Goal: Task Accomplishment & Management: Use online tool/utility

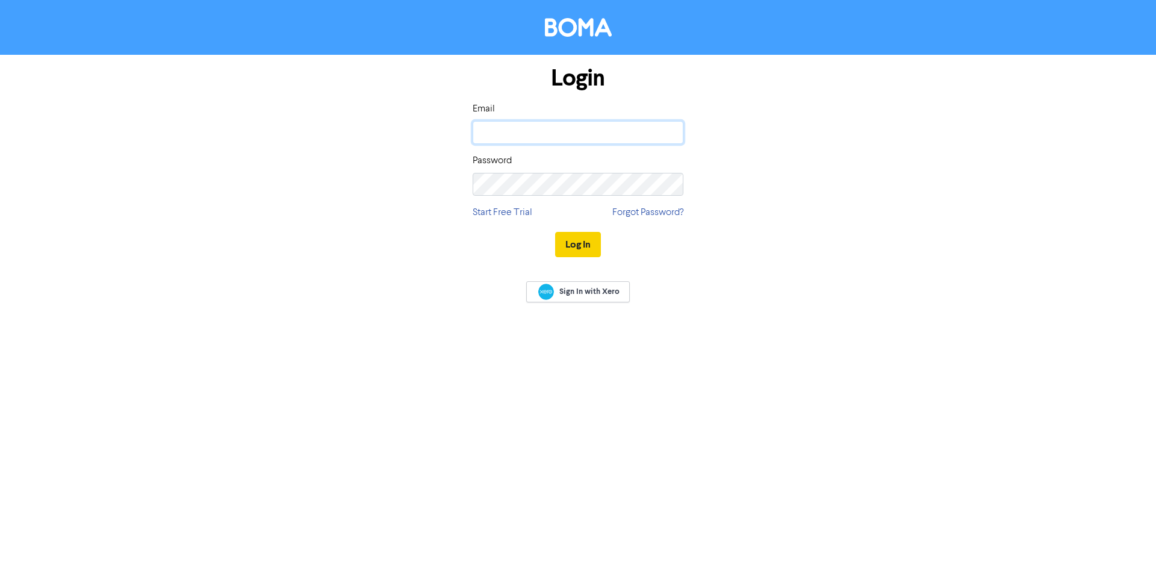
type input "[PERSON_NAME][EMAIL_ADDRESS][DOMAIN_NAME]"
click at [581, 253] on button "Log In" at bounding box center [578, 244] width 46 height 25
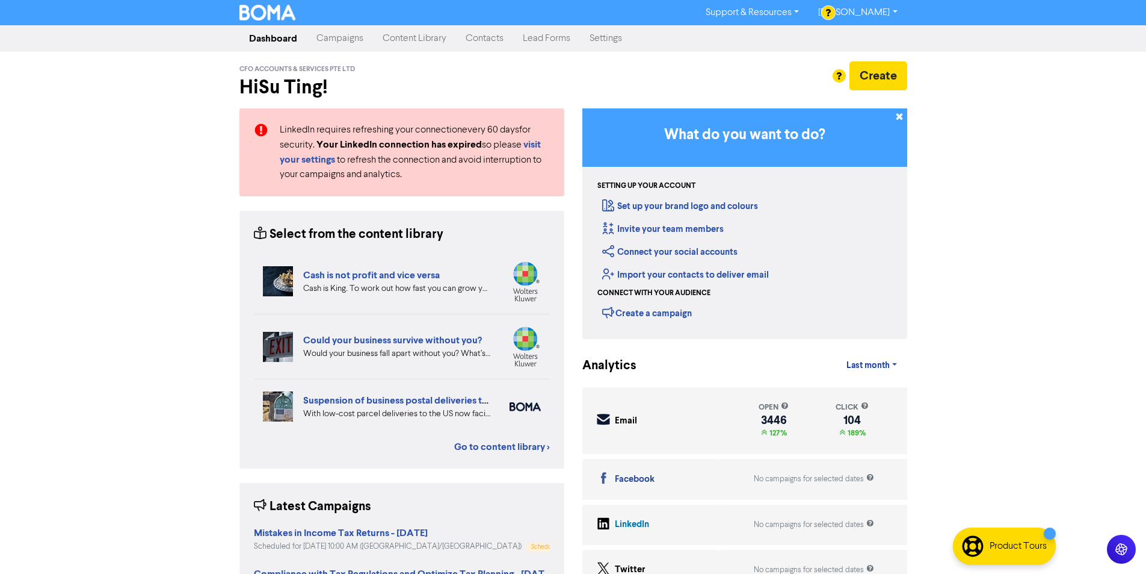
click at [334, 37] on link "Campaigns" at bounding box center [340, 38] width 66 height 24
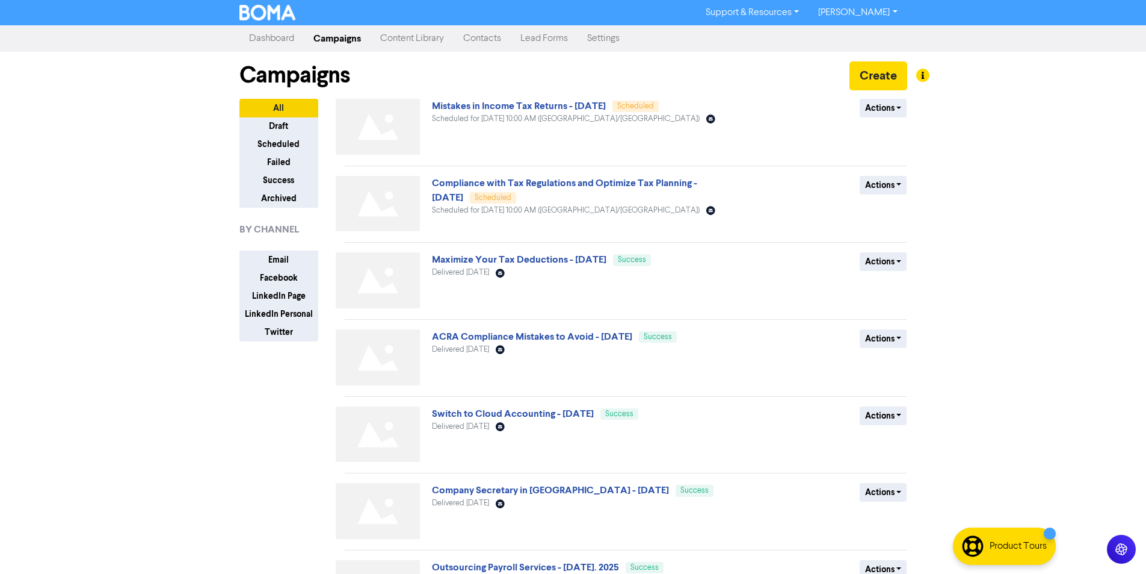
click at [885, 75] on div at bounding box center [573, 287] width 1146 height 574
click at [891, 79] on button "Create" at bounding box center [879, 75] width 58 height 29
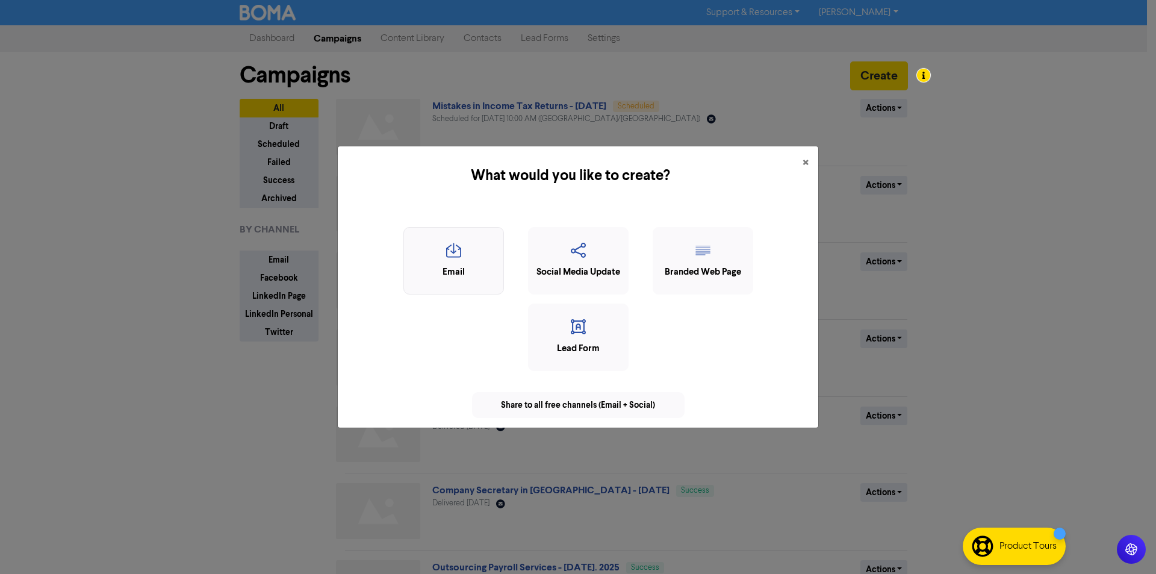
click at [470, 265] on div "Email" at bounding box center [453, 272] width 87 height 14
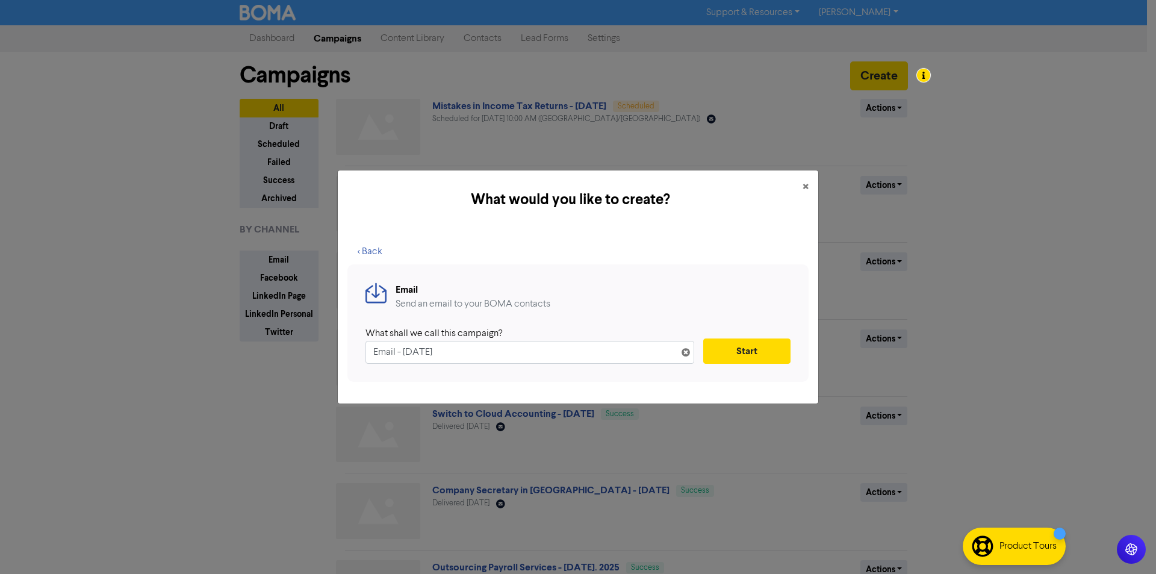
drag, startPoint x: 396, startPoint y: 351, endPoint x: 362, endPoint y: 350, distance: 33.7
click at [362, 350] on div "Email Send an email to your BOMA contacts What shall we call this campaign? Ema…" at bounding box center [577, 322] width 461 height 117
click at [375, 350] on input "Corporate Tax Filing - [DATE]" at bounding box center [529, 352] width 329 height 23
drag, startPoint x: 489, startPoint y: 351, endPoint x: 491, endPoint y: 357, distance: 6.5
click at [489, 352] on input "Urgent Corporate Tax Filing - [DATE]" at bounding box center [529, 352] width 329 height 23
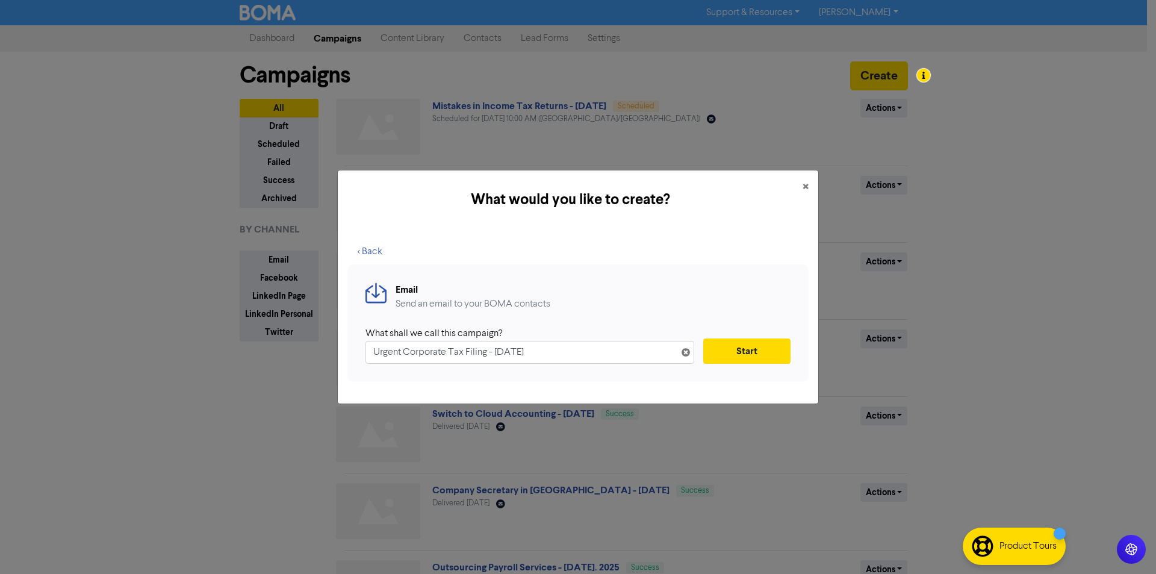
drag, startPoint x: 504, startPoint y: 353, endPoint x: 501, endPoint y: 373, distance: 20.0
click at [502, 354] on input "Urgent Corporate Tax Filing - [DATE]" at bounding box center [529, 352] width 329 height 23
drag, startPoint x: 522, startPoint y: 353, endPoint x: 495, endPoint y: 356, distance: 27.2
click at [495, 356] on input "Urgent Corporate Tax Filing - th [DATE]" at bounding box center [529, 352] width 329 height 23
click at [637, 344] on input "Urgent Corporate Tax Filing - [DATE]" at bounding box center [529, 352] width 329 height 23
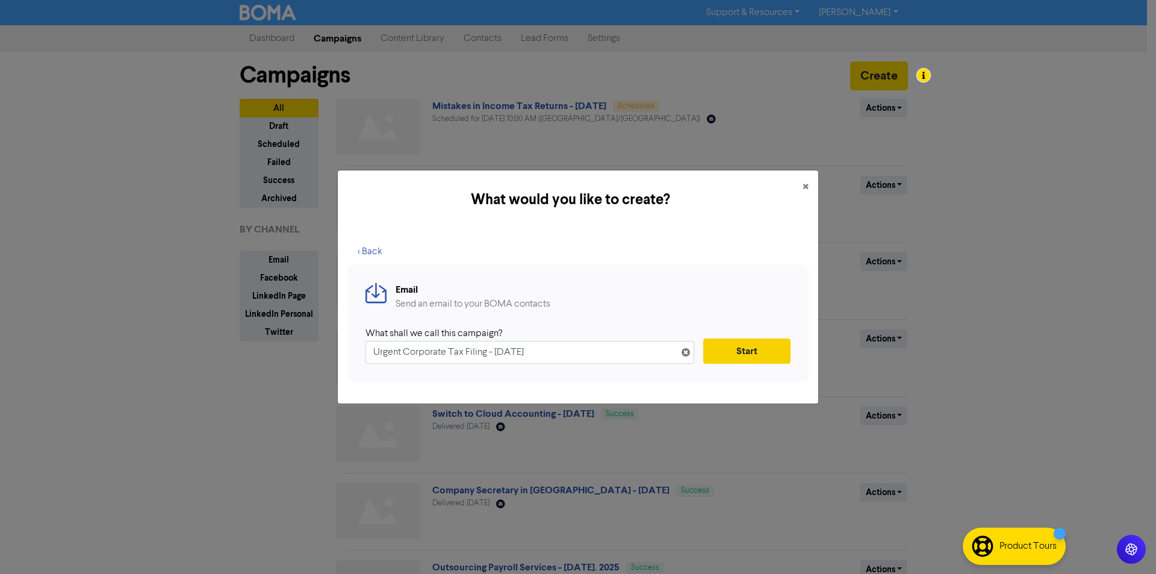
type input "Urgent Corporate Tax Filing - [DATE]"
click at [778, 350] on button "Start" at bounding box center [746, 350] width 87 height 25
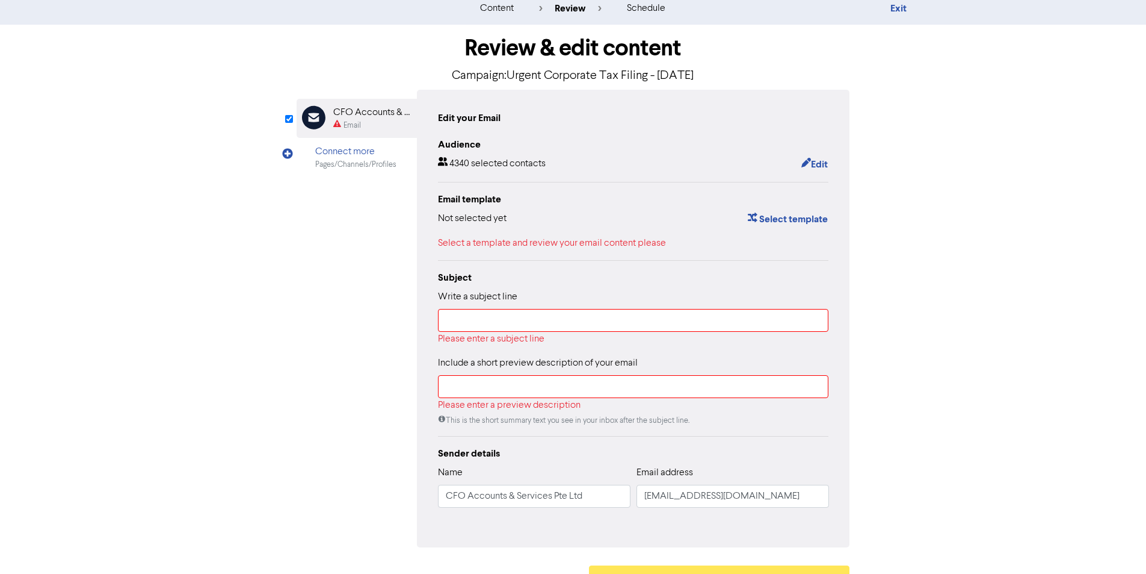
scroll to position [60, 0]
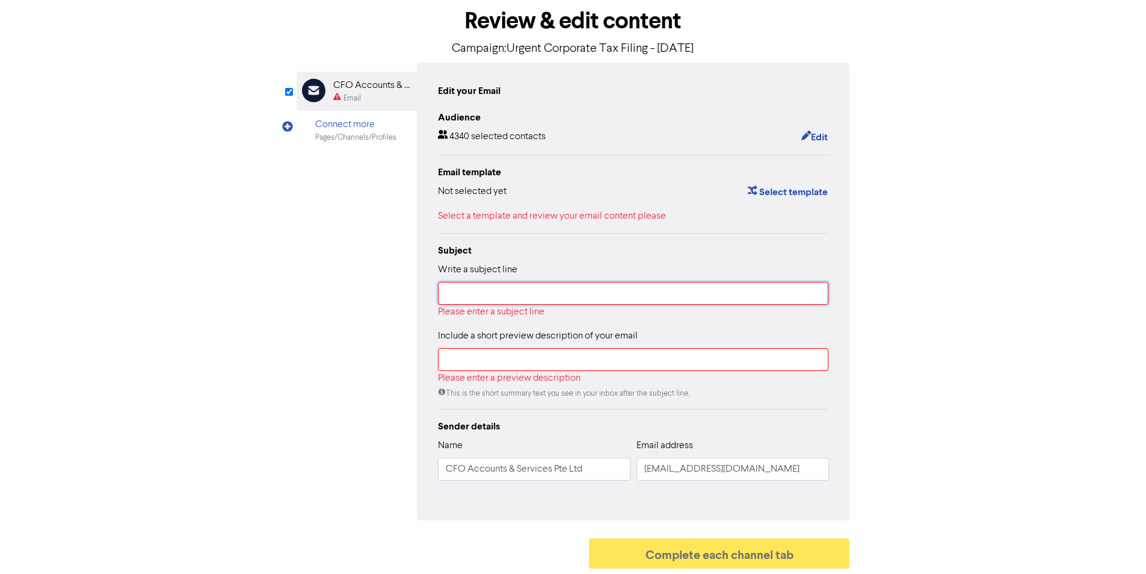
click at [532, 297] on input "text" at bounding box center [633, 293] width 391 height 23
click at [463, 301] on input "text" at bounding box center [633, 293] width 391 height 23
paste input "⚠️ 17 Days Before IRAS Hits With Penalties"
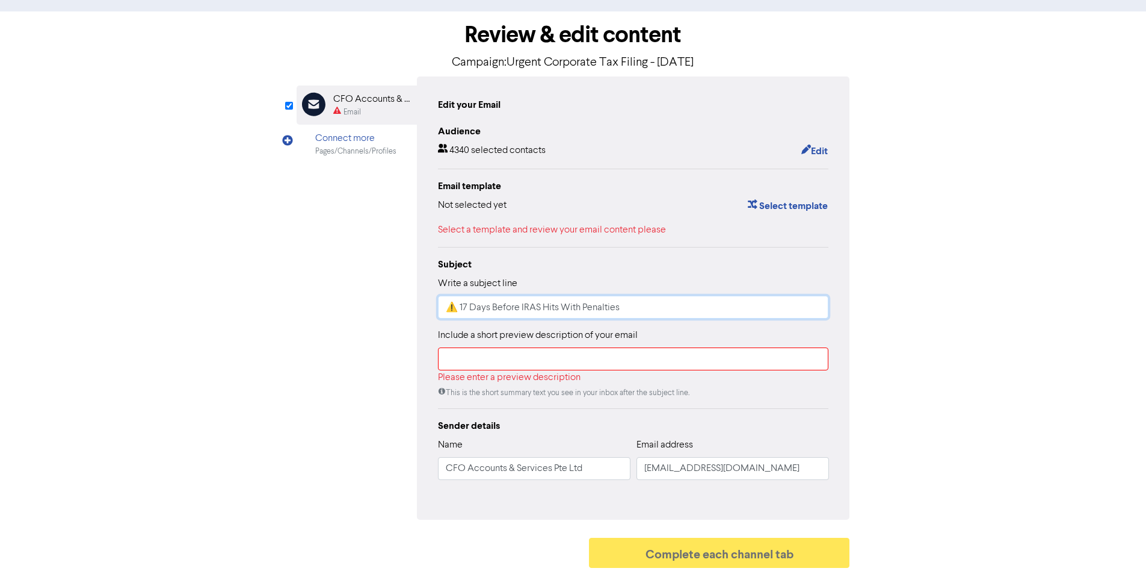
scroll to position [48, 0]
type input "⚠️ 17 Days Before IRAS Hits With Penalties"
click at [496, 353] on input "text" at bounding box center [633, 358] width 391 height 23
click at [454, 358] on input "text" at bounding box center [633, 358] width 391 height 23
paste input "Every day you wait increases the risk. We’ll rescue your filing fast — but urge…"
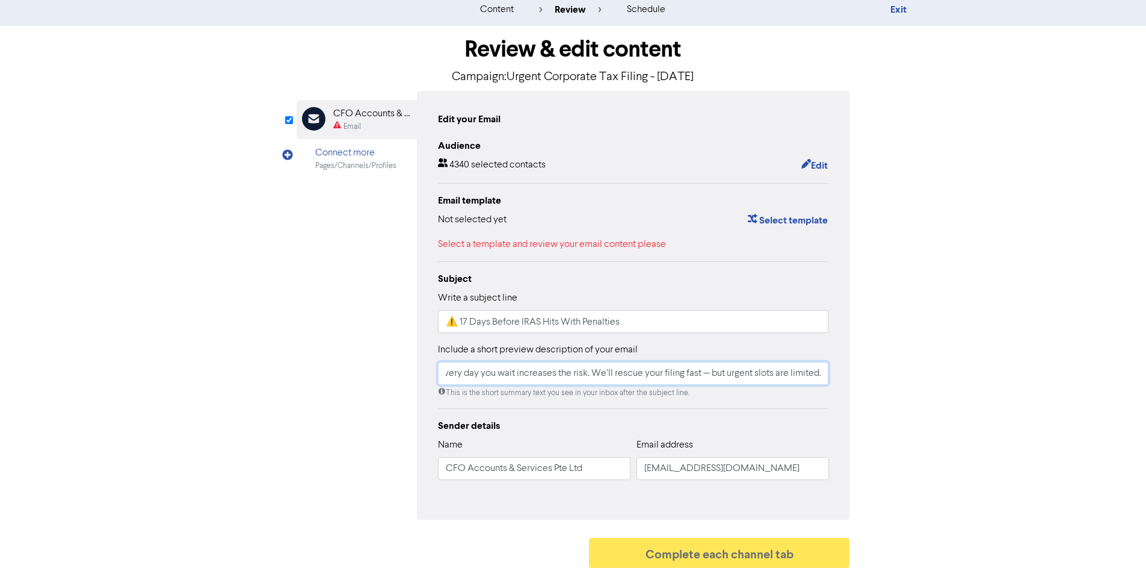
scroll to position [0, 10]
type input "Every day you wait increases the risk. We’ll rescue your filing fast — but urge…"
click at [780, 221] on button "Select template" at bounding box center [787, 220] width 81 height 16
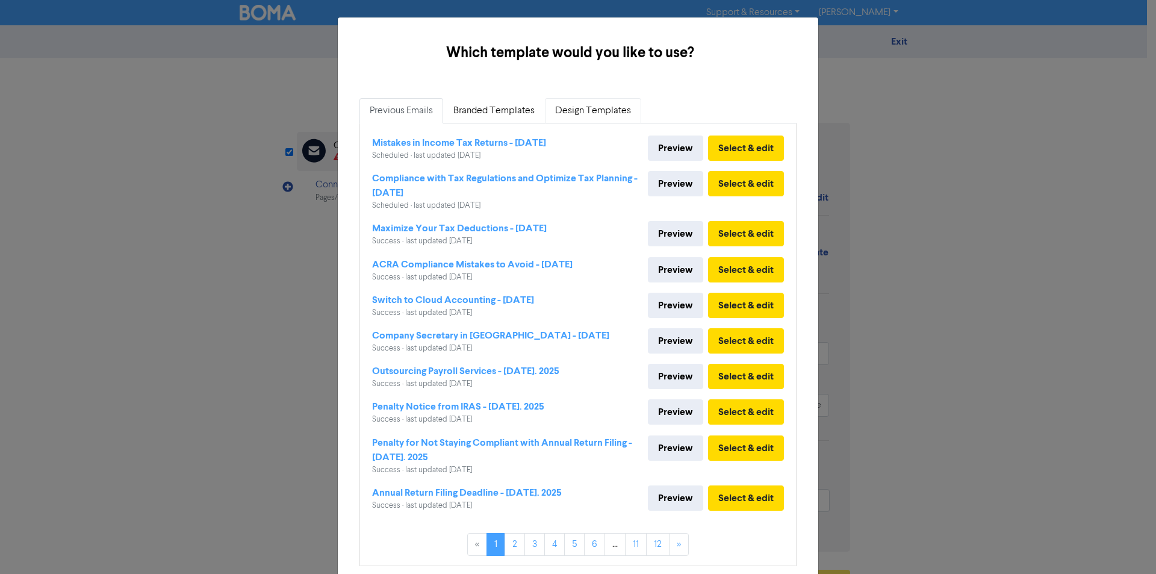
click at [597, 113] on link "Design Templates" at bounding box center [593, 110] width 96 height 25
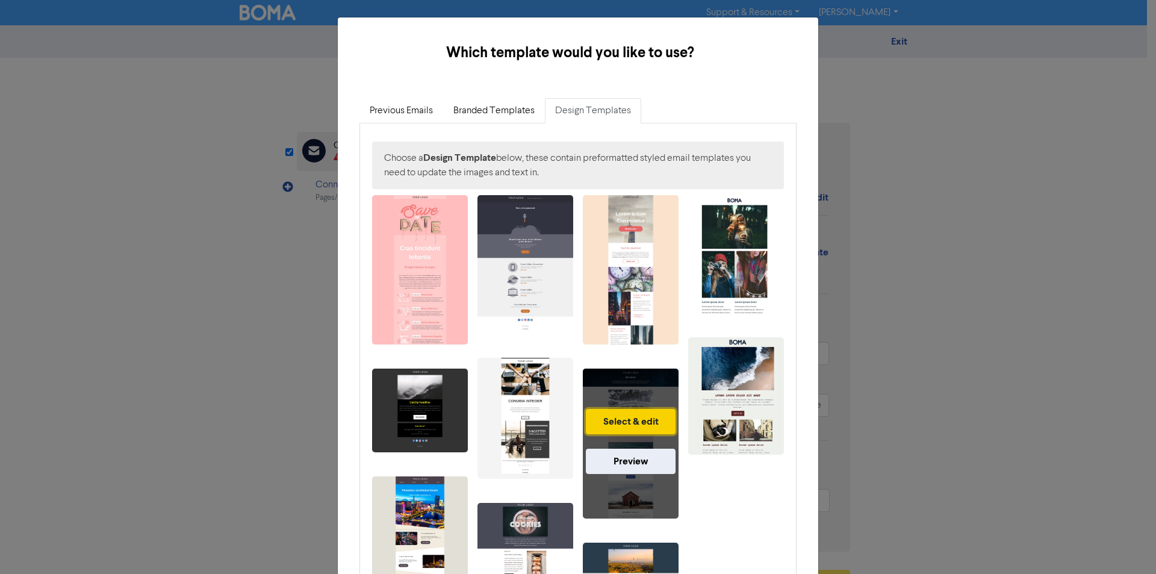
click at [643, 421] on button "Select & edit" at bounding box center [631, 421] width 90 height 25
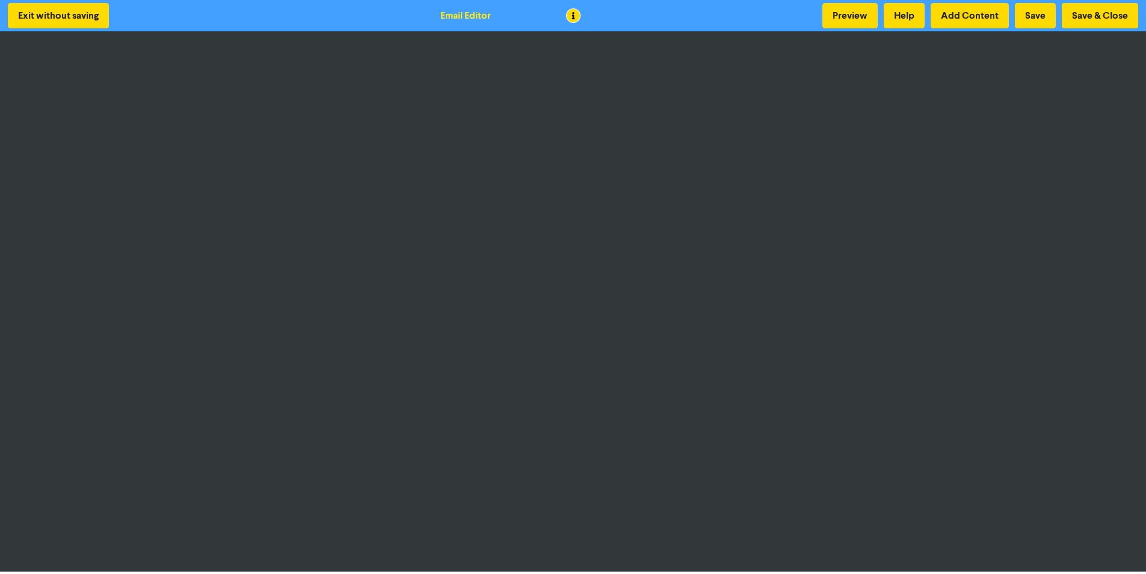
scroll to position [1, 0]
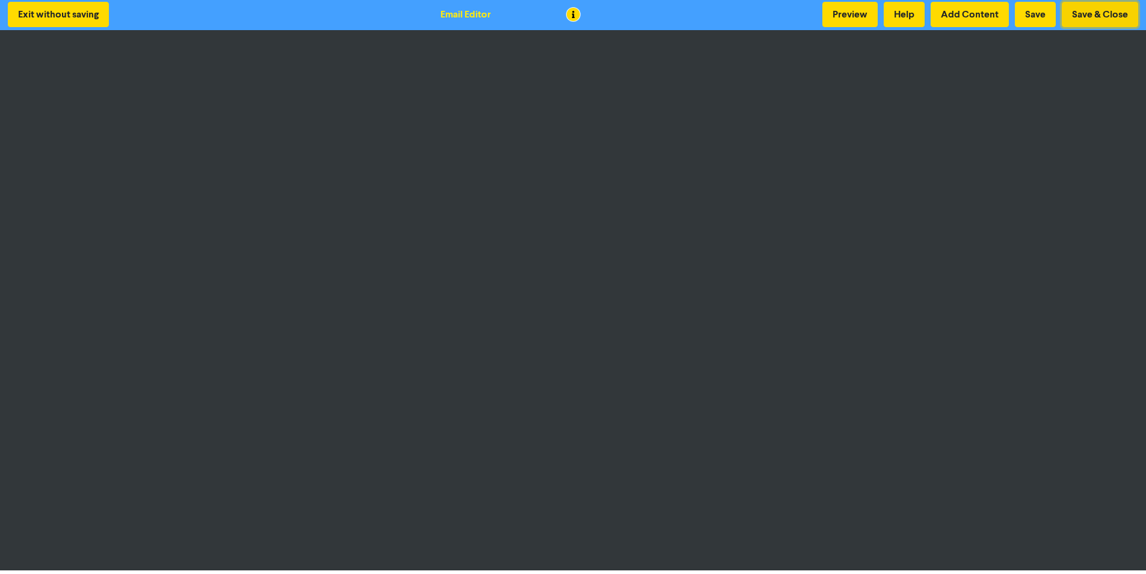
click at [1107, 21] on button "Save & Close" at bounding box center [1100, 14] width 76 height 25
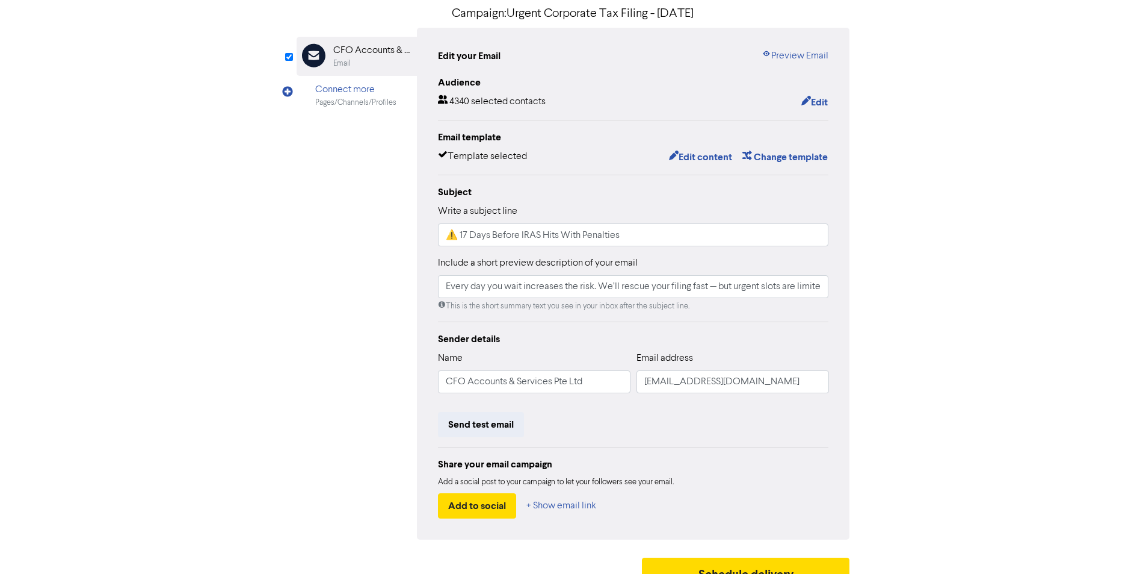
scroll to position [116, 0]
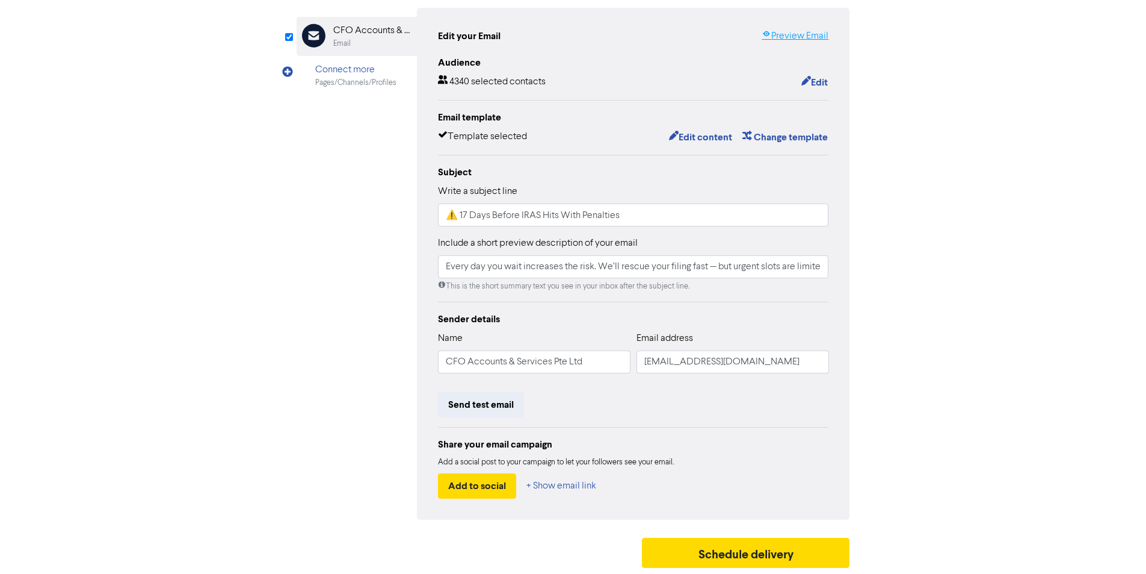
click at [800, 40] on link "Preview Email" at bounding box center [795, 36] width 67 height 14
click at [492, 404] on button "Send test email" at bounding box center [481, 404] width 86 height 25
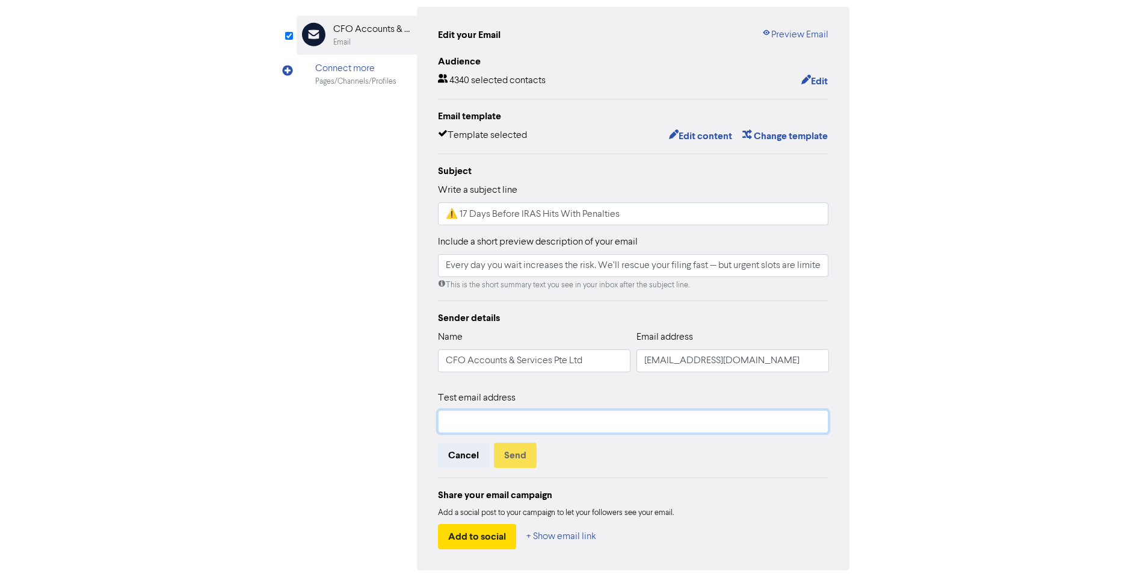
click at [492, 425] on input "text" at bounding box center [633, 421] width 391 height 23
type input "f"
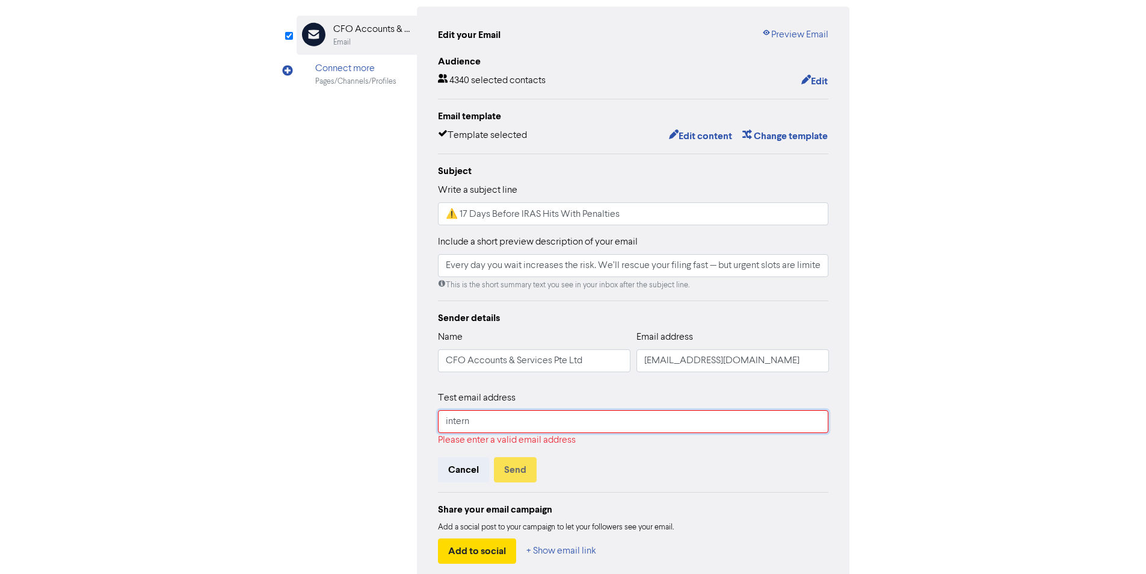
click at [591, 421] on input "intern" at bounding box center [633, 421] width 391 height 23
drag, startPoint x: 586, startPoint y: 421, endPoint x: 478, endPoint y: 424, distance: 107.8
click at [478, 424] on input "intern" at bounding box center [633, 421] width 391 height 23
paste input "@[DOMAIN_NAME]"
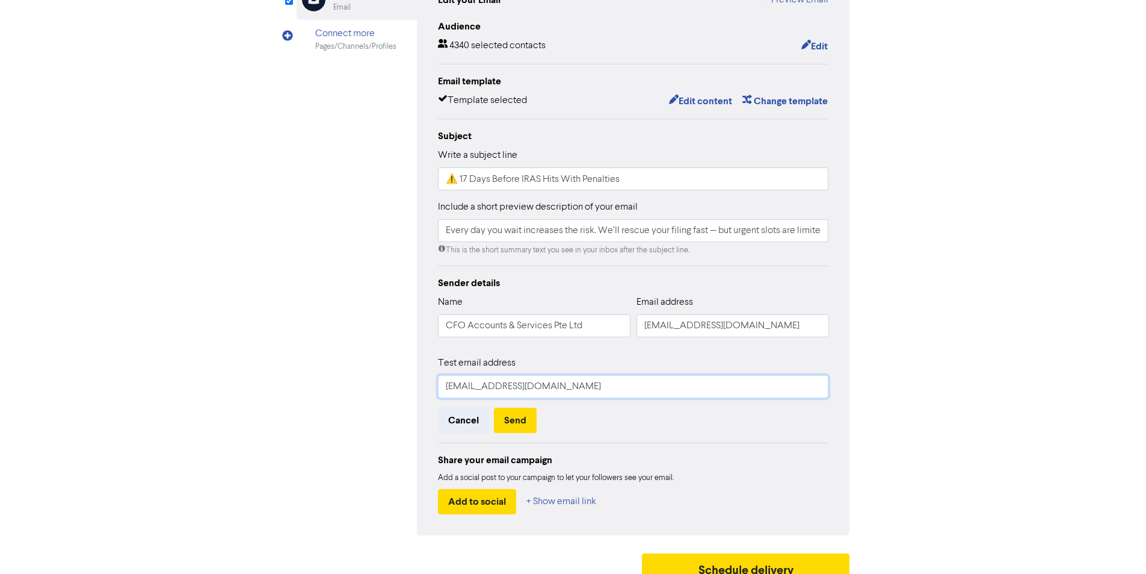
scroll to position [168, 0]
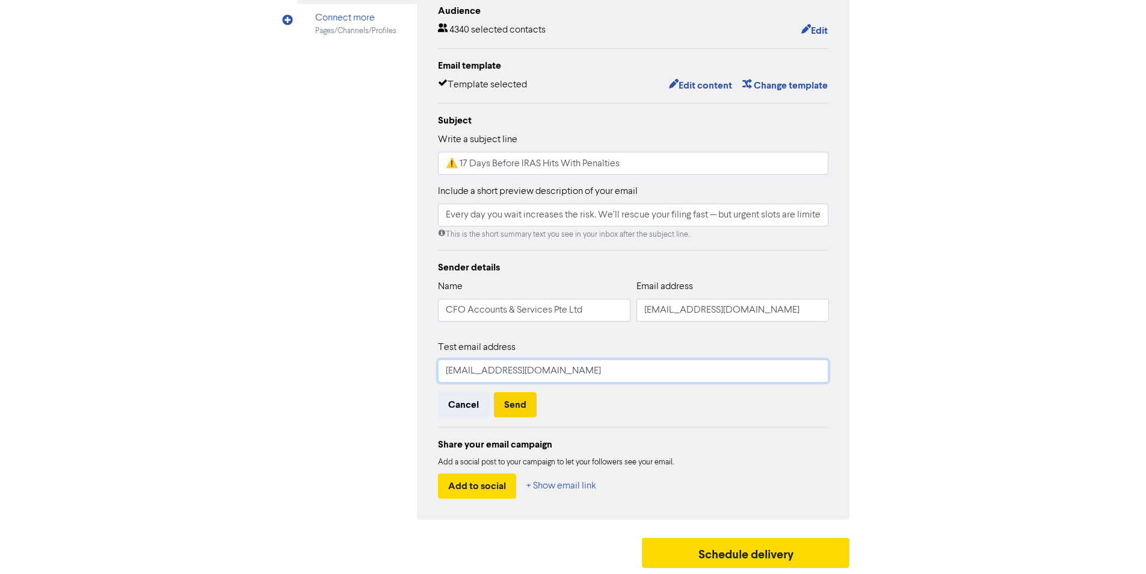
type input "[EMAIL_ADDRESS][DOMAIN_NAME]"
click at [526, 406] on button "Send" at bounding box center [515, 404] width 43 height 25
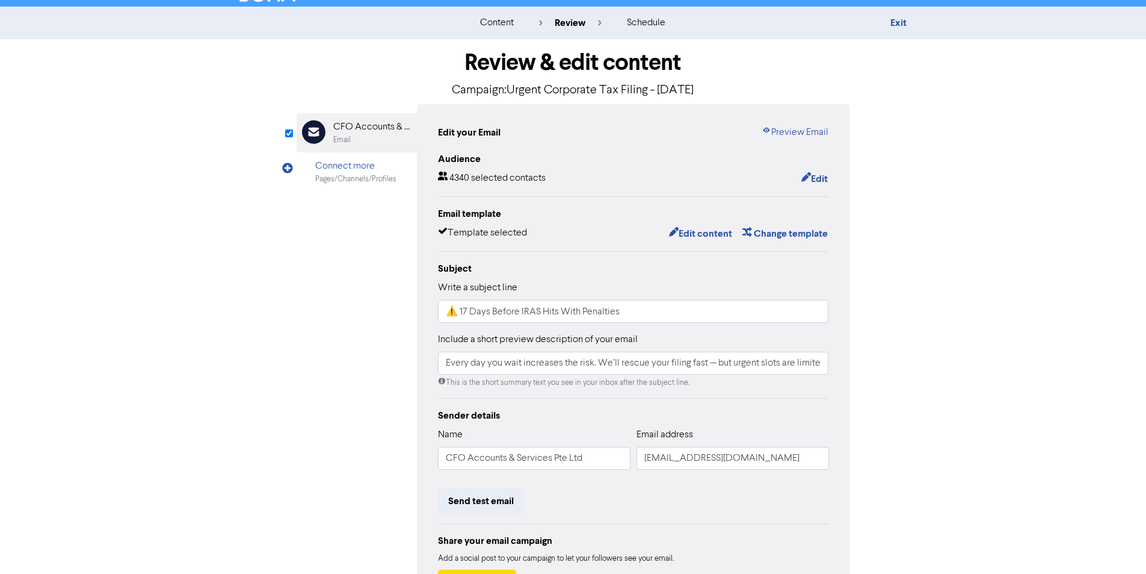
scroll to position [0, 0]
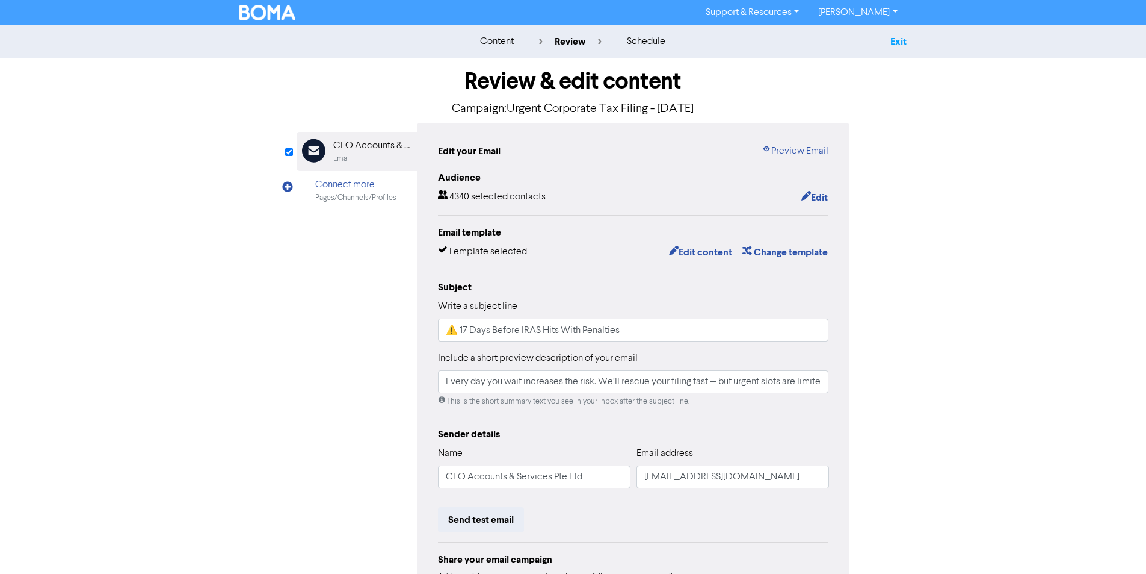
click at [902, 41] on link "Exit" at bounding box center [899, 42] width 16 height 12
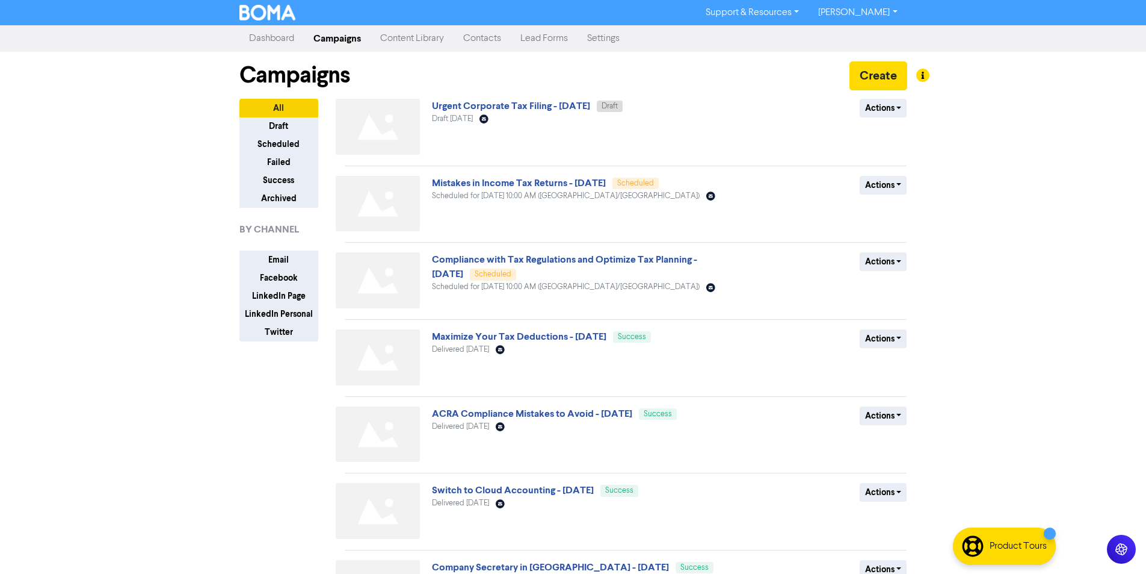
click at [407, 202] on img at bounding box center [378, 204] width 84 height 56
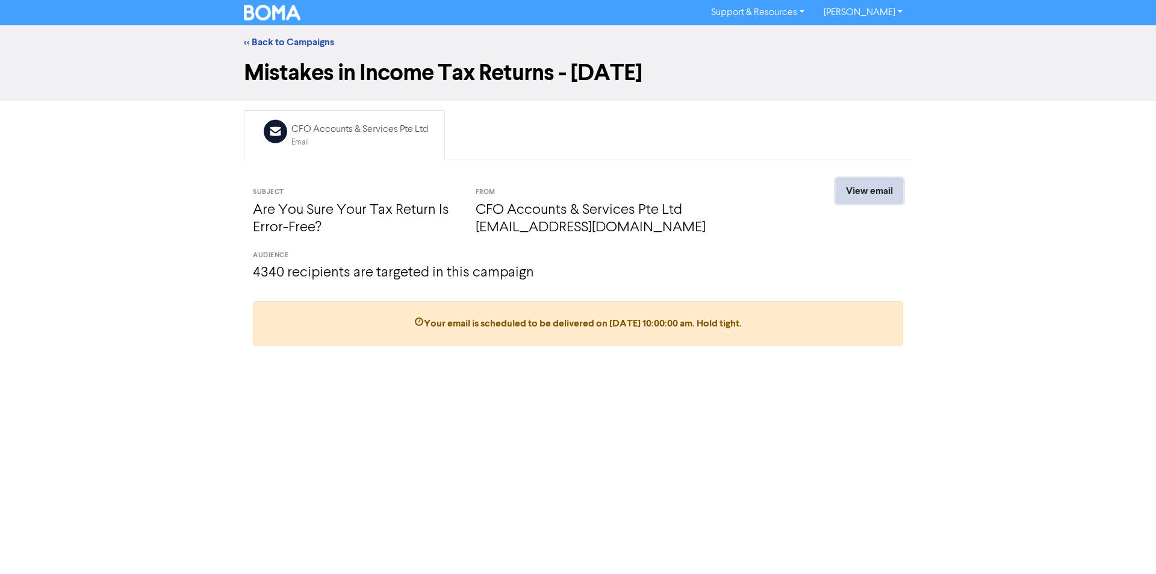
click at [864, 191] on link "View email" at bounding box center [868, 190] width 67 height 25
